Goal: Use online tool/utility: Utilize a website feature to perform a specific function

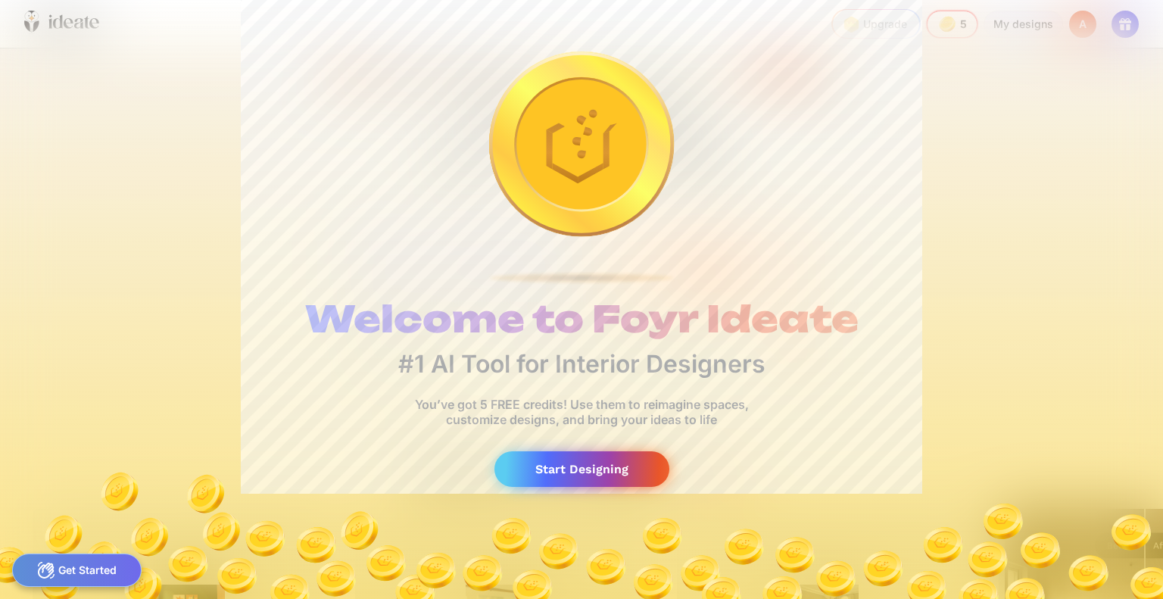
click at [601, 475] on div "Start Designing" at bounding box center [582, 469] width 175 height 36
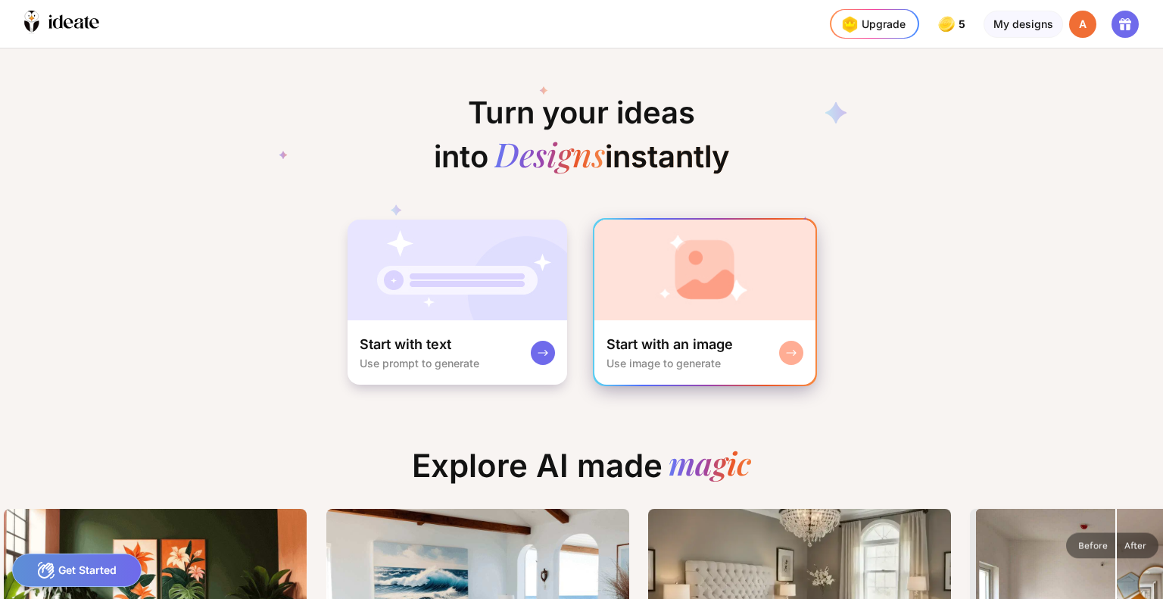
click at [692, 317] on img at bounding box center [705, 270] width 221 height 101
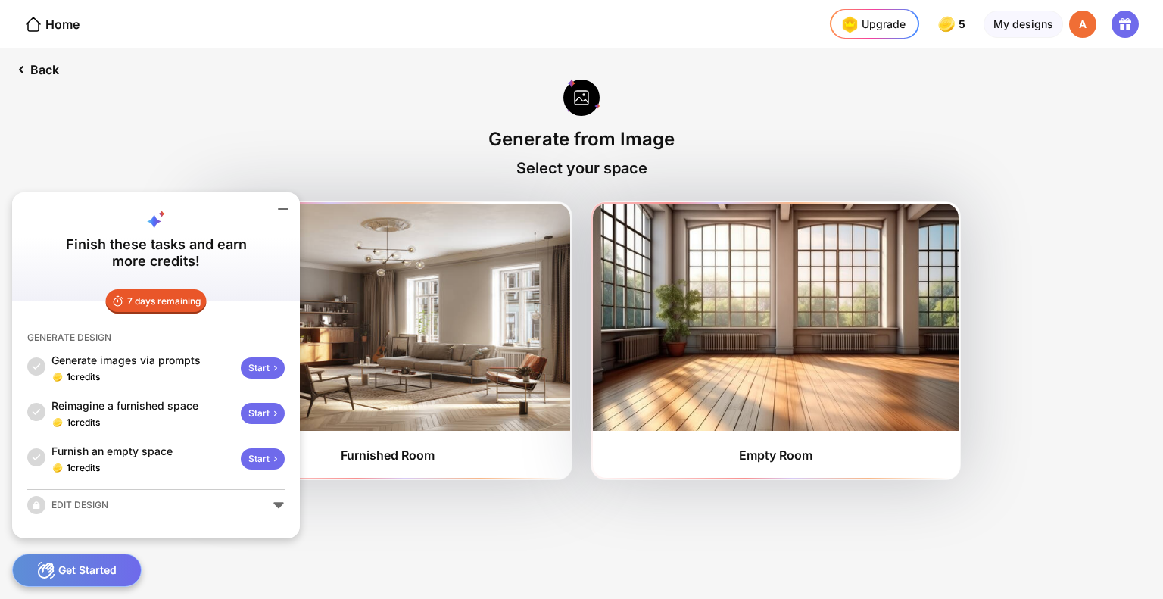
click at [76, 557] on div "Get Started" at bounding box center [77, 570] width 130 height 33
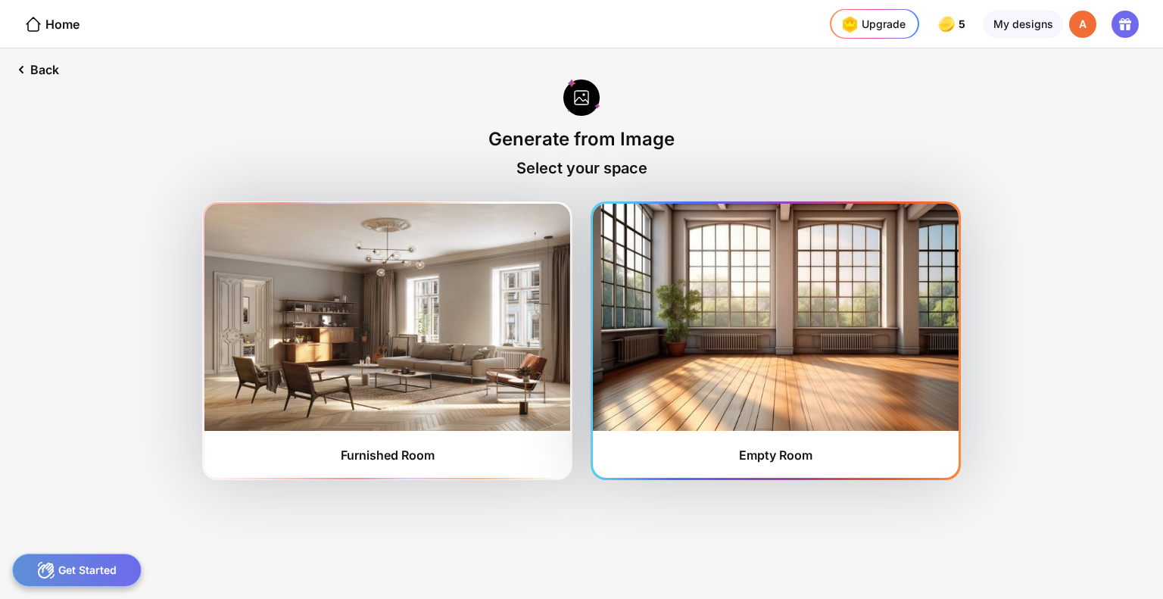
click at [782, 363] on img at bounding box center [776, 317] width 366 height 227
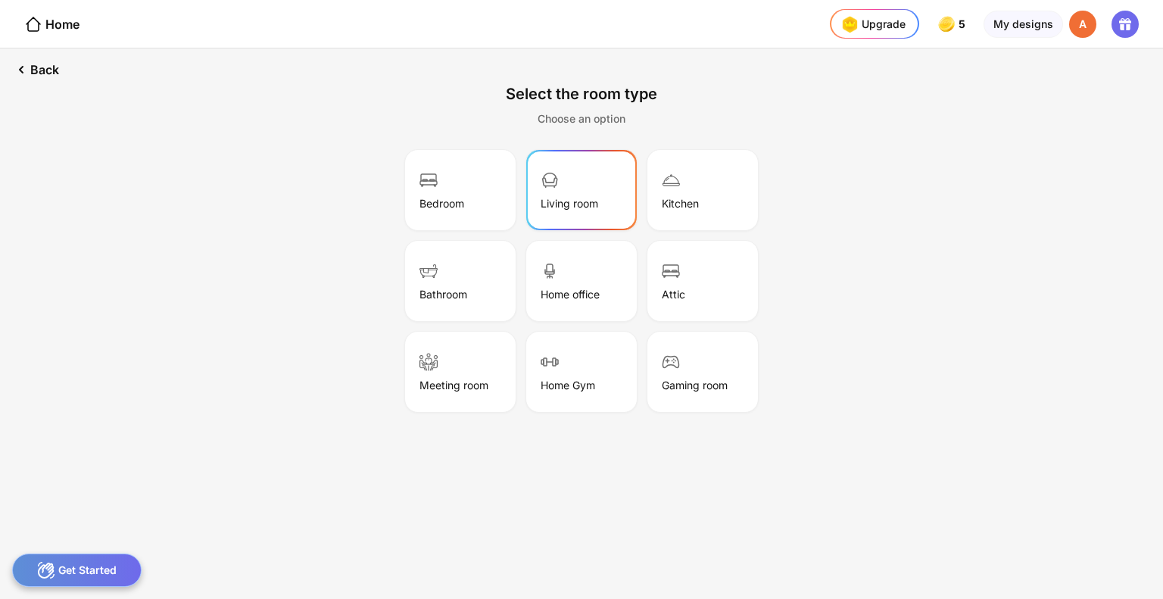
click at [567, 178] on div "Living room" at bounding box center [582, 190] width 106 height 76
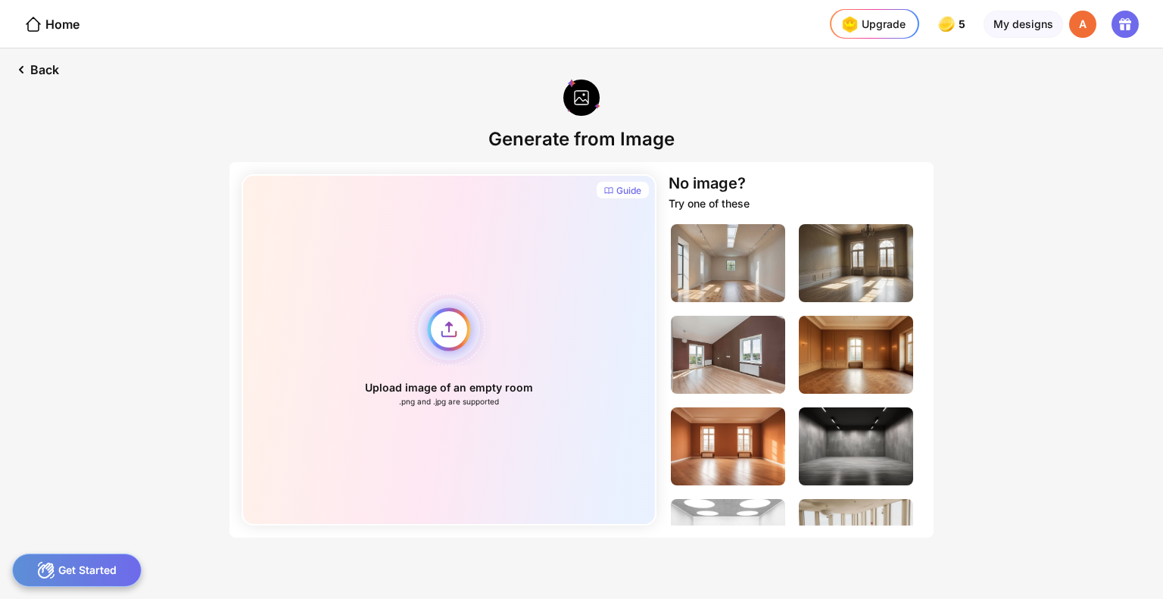
click at [439, 336] on div "Upload image of an empty room .png and .jpg are supported" at bounding box center [449, 349] width 415 height 351
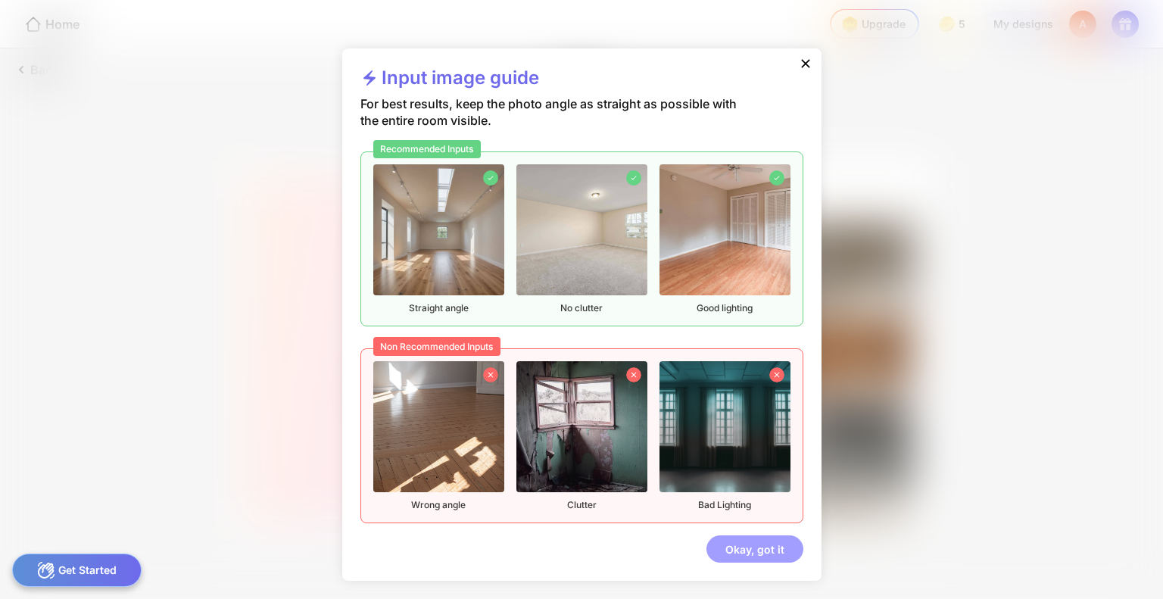
click at [756, 556] on div "Okay, got it" at bounding box center [755, 549] width 97 height 27
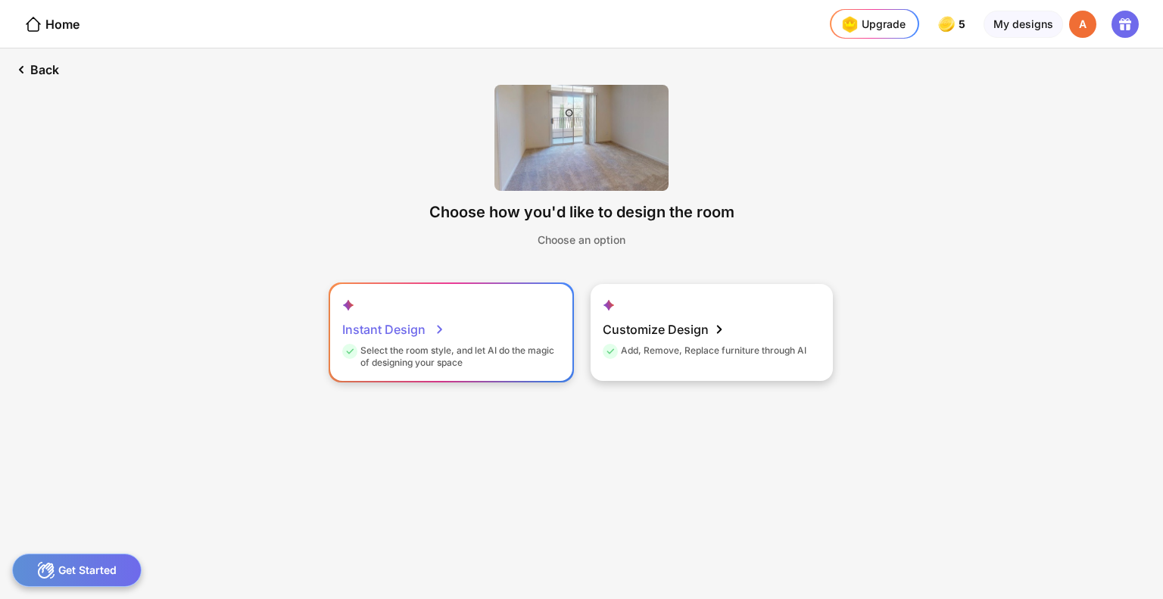
click at [464, 377] on div "Instant Design Select the room style, and let AI do the magic of designing your…" at bounding box center [451, 332] width 242 height 97
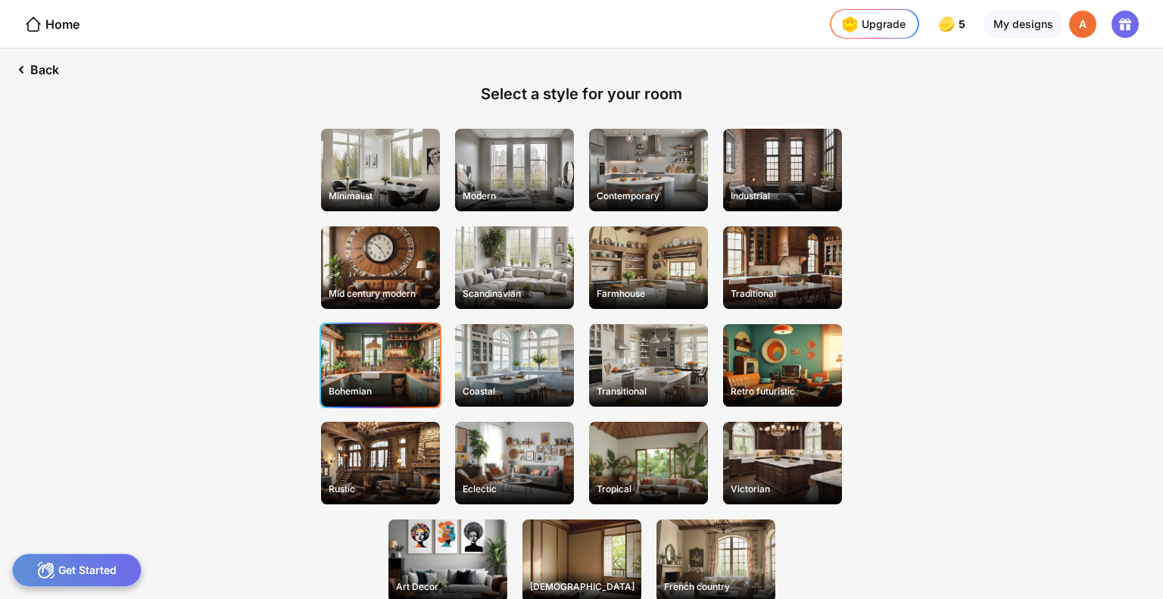
click at [363, 347] on div "Bohemian" at bounding box center [380, 365] width 119 height 83
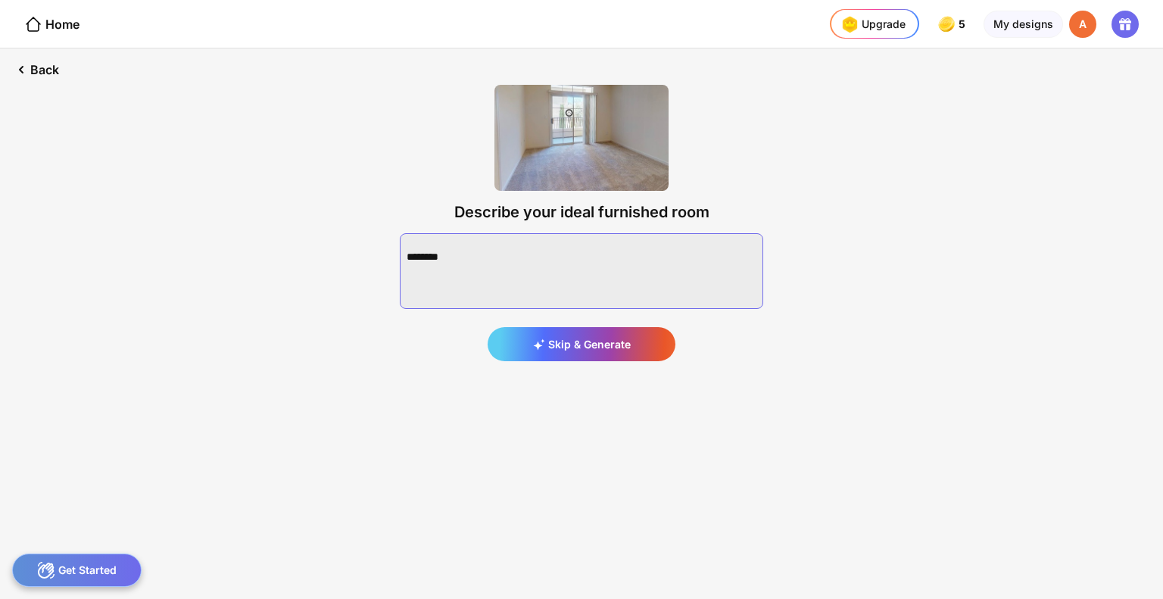
click at [602, 270] on textarea at bounding box center [582, 271] width 364 height 76
click at [515, 262] on textarea at bounding box center [582, 271] width 364 height 76
paste textarea "**********"
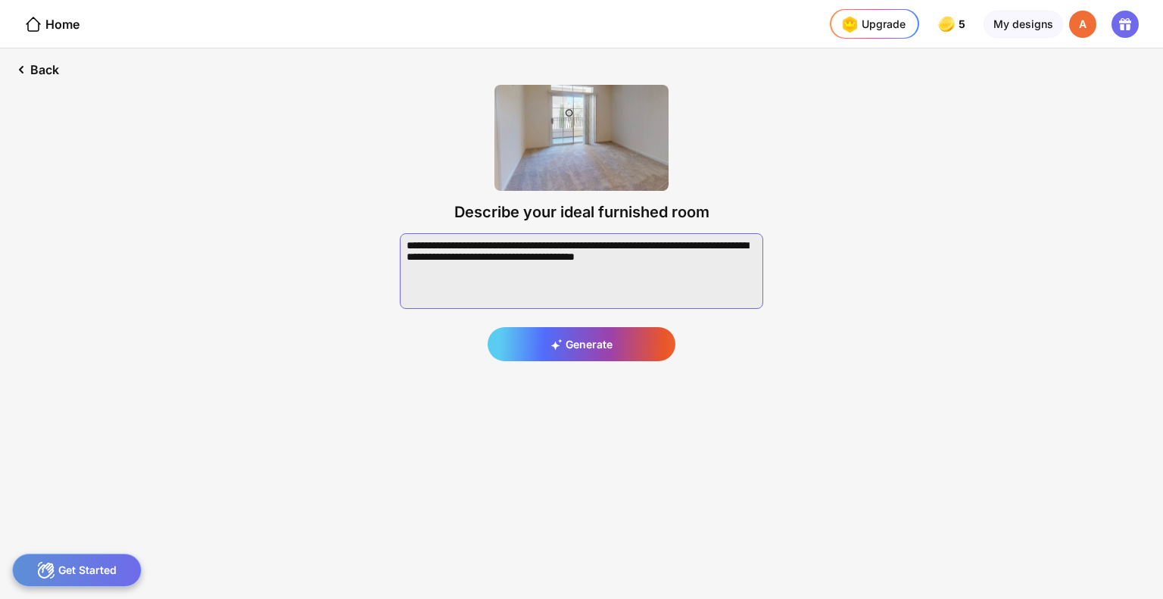
click at [420, 264] on textarea at bounding box center [582, 271] width 364 height 76
click at [729, 252] on textarea at bounding box center [582, 271] width 364 height 76
click at [727, 256] on textarea at bounding box center [582, 271] width 364 height 76
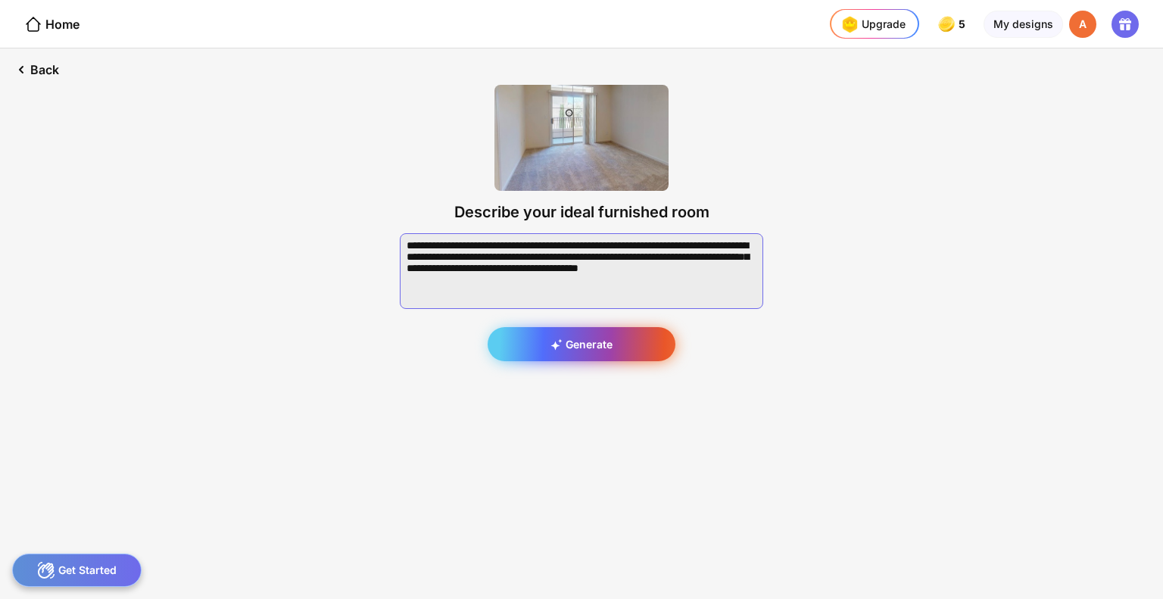
type textarea "**********"
click at [644, 337] on div "Generate" at bounding box center [582, 344] width 188 height 34
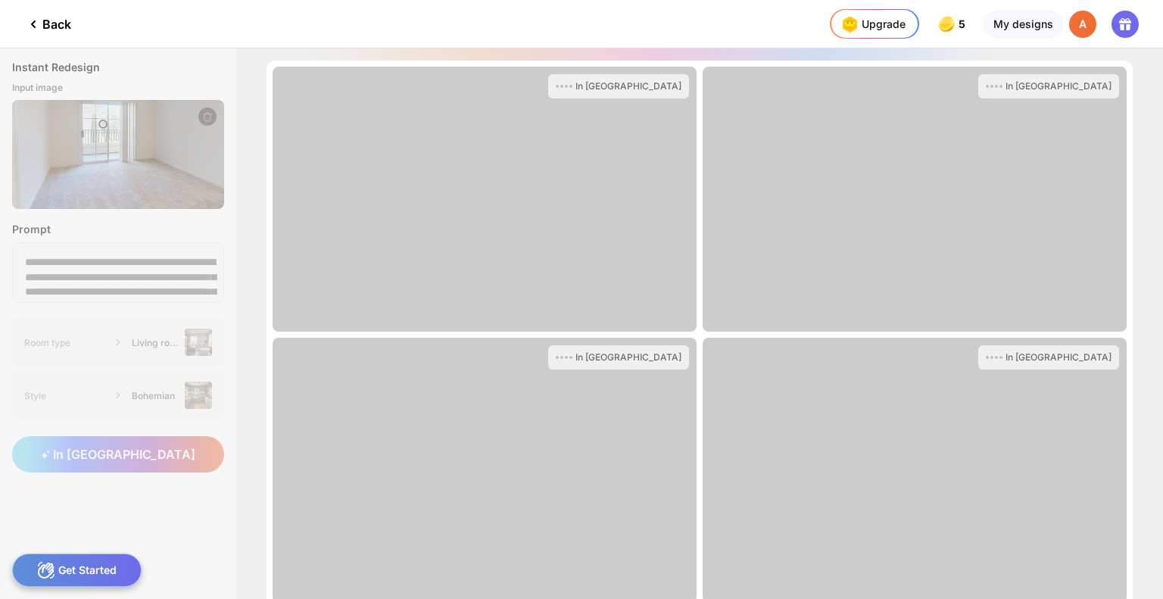
click at [657, 92] on div "In Queue" at bounding box center [629, 86] width 106 height 12
click at [287, 30] on div at bounding box center [450, 24] width 698 height 48
click at [190, 264] on div "**********" at bounding box center [581, 323] width 1163 height 551
